Goal: Transaction & Acquisition: Obtain resource

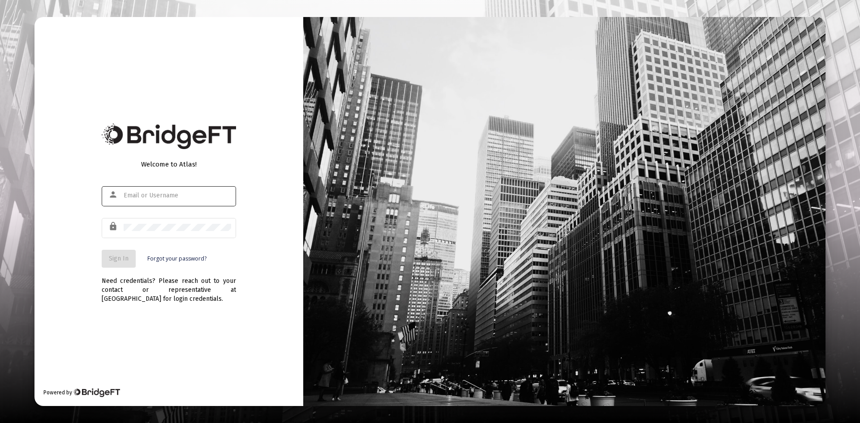
click at [151, 201] on div at bounding box center [177, 195] width 107 height 22
type input "[PERSON_NAME][EMAIL_ADDRESS][DOMAIN_NAME]"
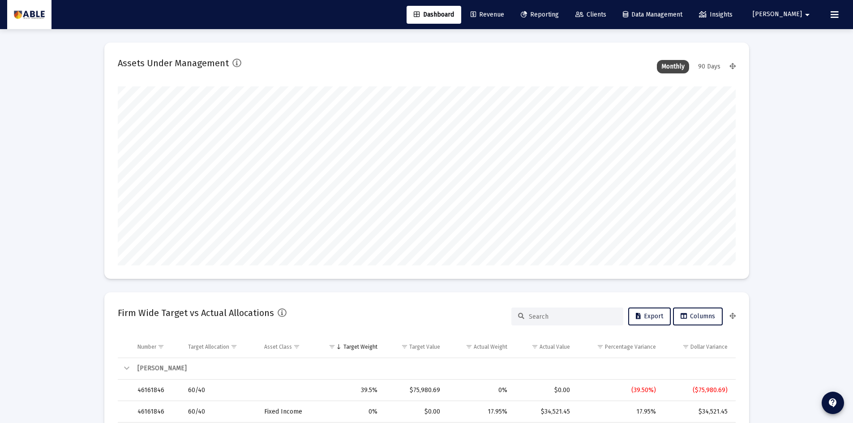
scroll to position [179, 618]
type input "[DATE]"
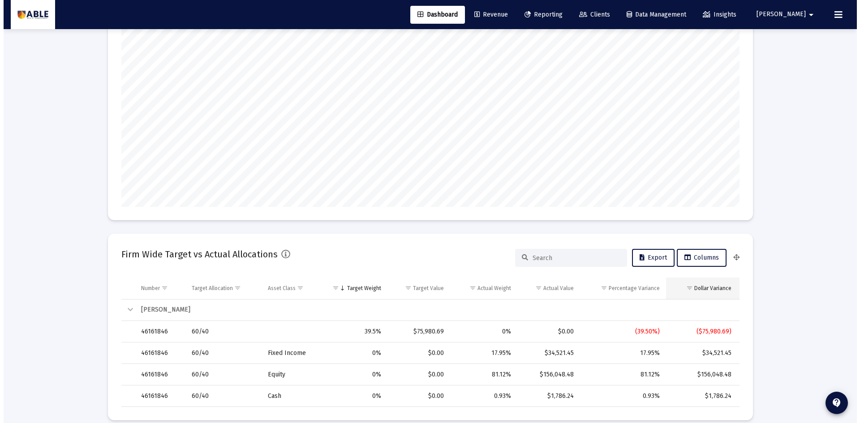
scroll to position [0, 0]
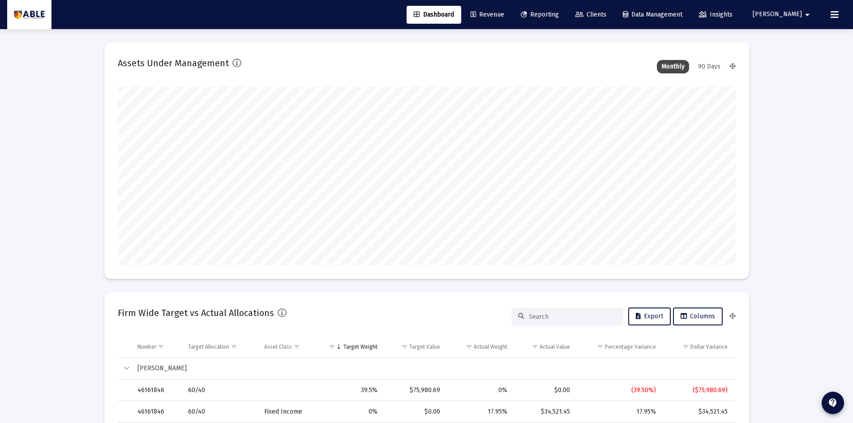
click at [598, 13] on link "Clients" at bounding box center [590, 15] width 45 height 18
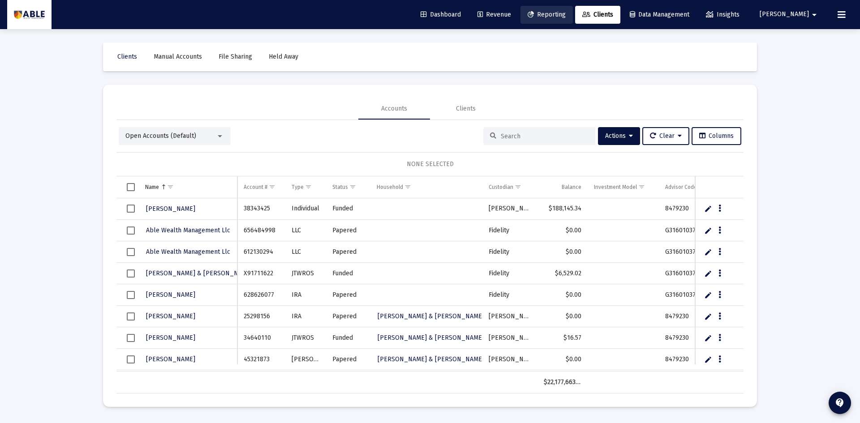
click at [573, 10] on link "Reporting" at bounding box center [546, 15] width 52 height 18
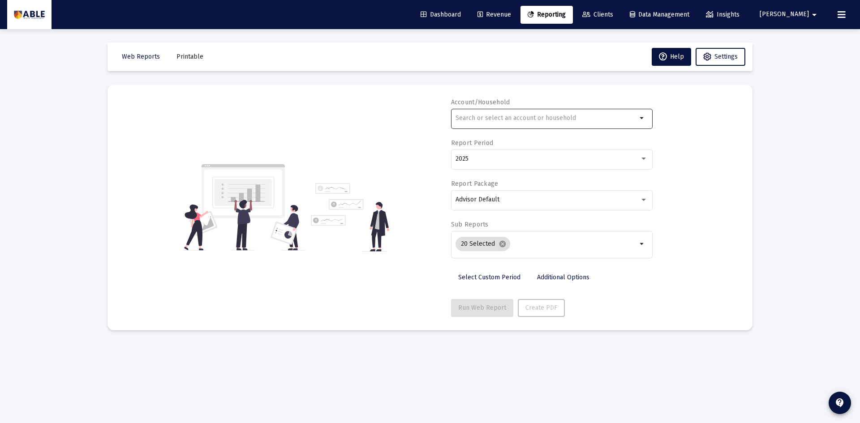
click at [553, 119] on input "text" at bounding box center [545, 118] width 181 height 7
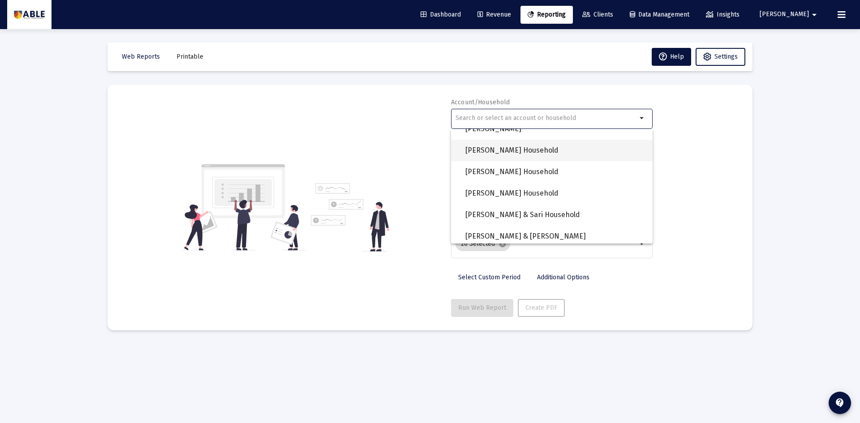
scroll to position [672, 0]
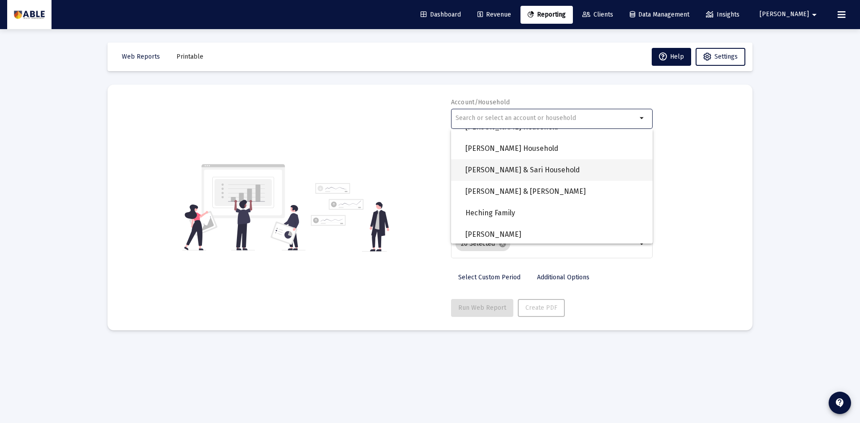
click at [556, 171] on span "[PERSON_NAME] & Sari Household" at bounding box center [555, 169] width 180 height 21
type input "[PERSON_NAME] & Sari Household"
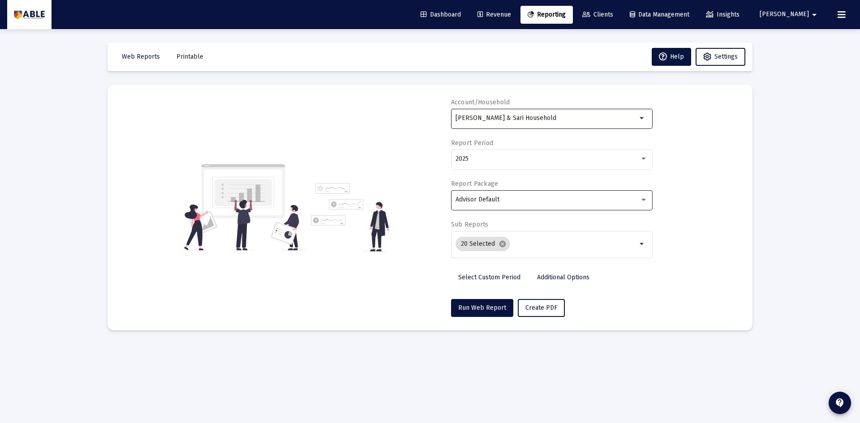
click at [540, 197] on div "Advisor Default" at bounding box center [547, 199] width 184 height 7
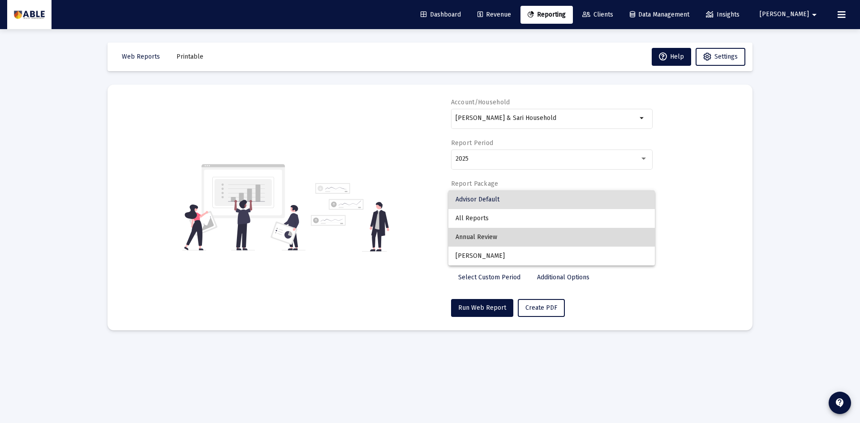
click at [514, 245] on span "Annual Review" at bounding box center [551, 237] width 192 height 19
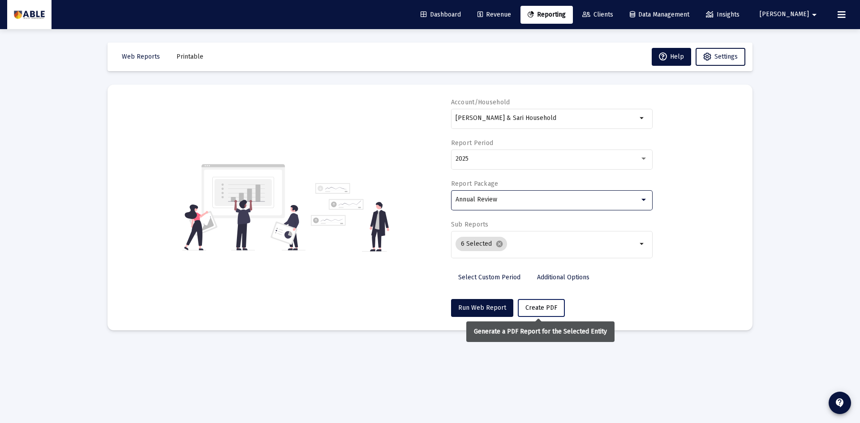
click at [548, 306] on span "Create PDF" at bounding box center [541, 308] width 32 height 8
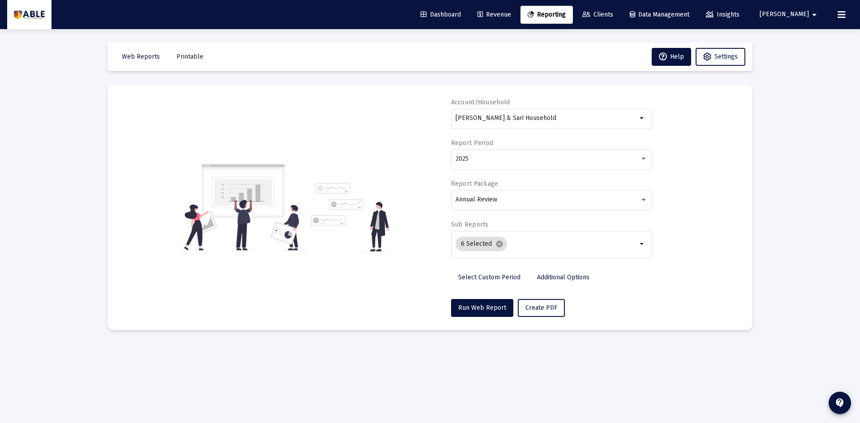
click at [196, 60] on span "Printable" at bounding box center [189, 57] width 27 height 8
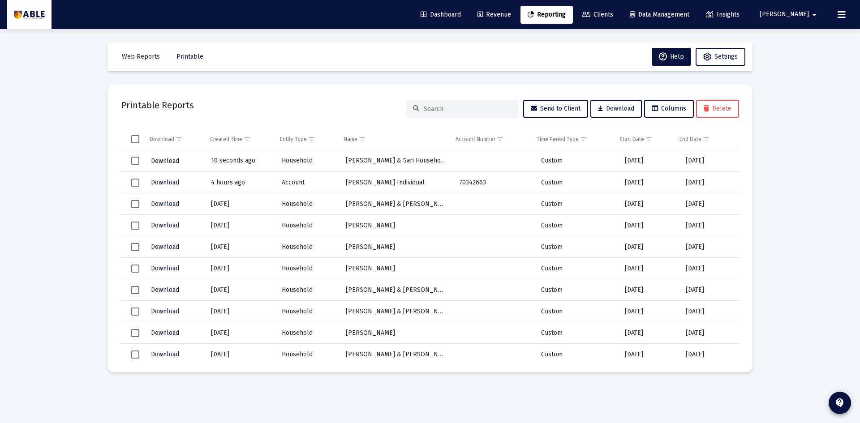
click at [175, 162] on span "Download" at bounding box center [165, 161] width 28 height 8
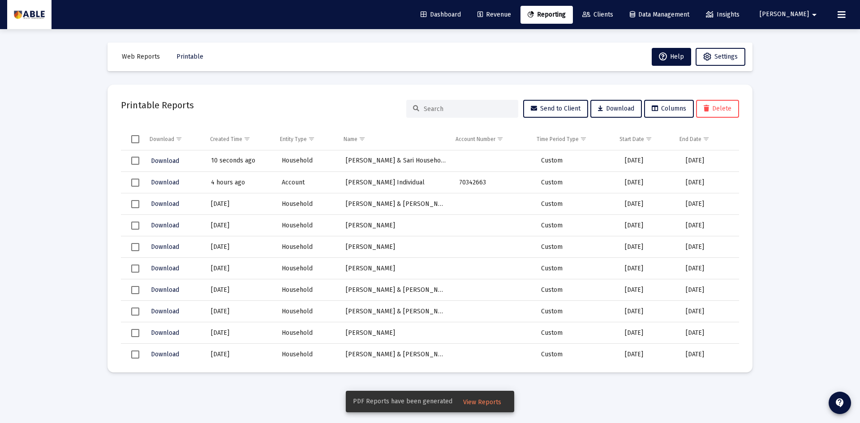
click at [477, 413] on div "PDF Reports have been generated View Reports" at bounding box center [430, 401] width 190 height 43
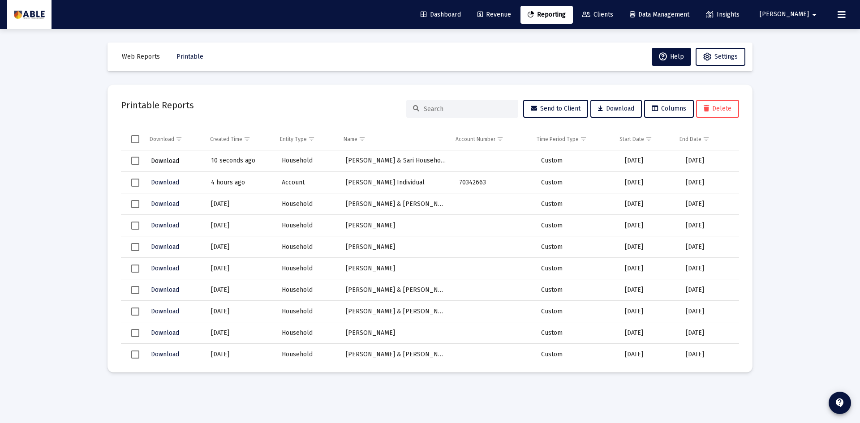
click at [171, 157] on span "Download" at bounding box center [165, 161] width 28 height 8
